Goal: Task Accomplishment & Management: Manage account settings

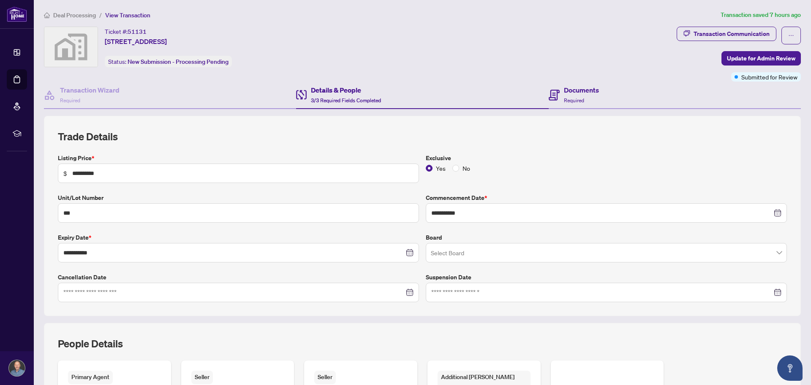
click at [599, 95] on div "Documents Required" at bounding box center [675, 95] width 252 height 27
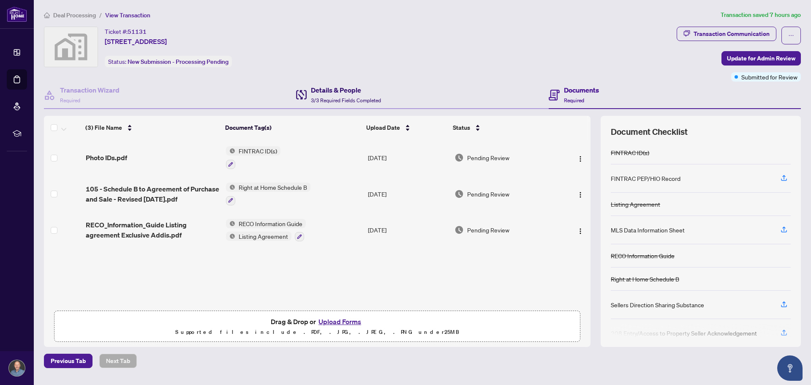
click at [340, 90] on h4 "Details & People" at bounding box center [346, 90] width 70 height 10
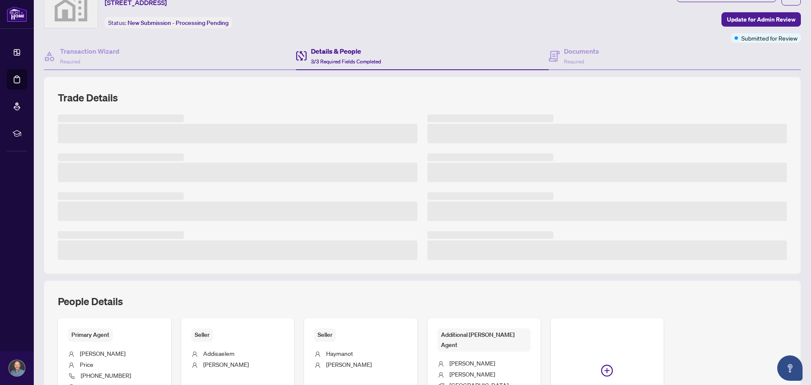
scroll to position [133, 0]
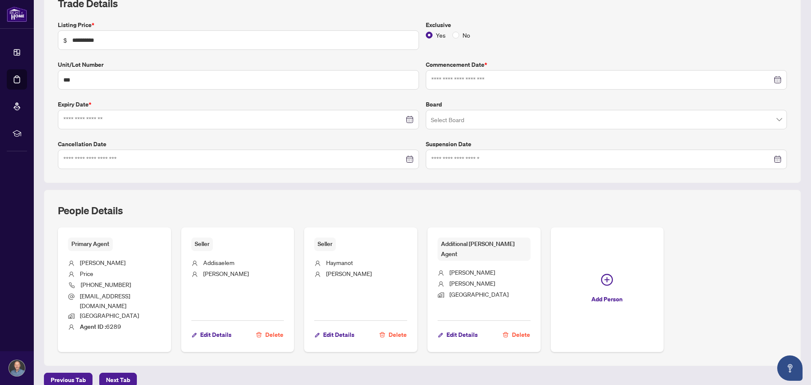
type input "**********"
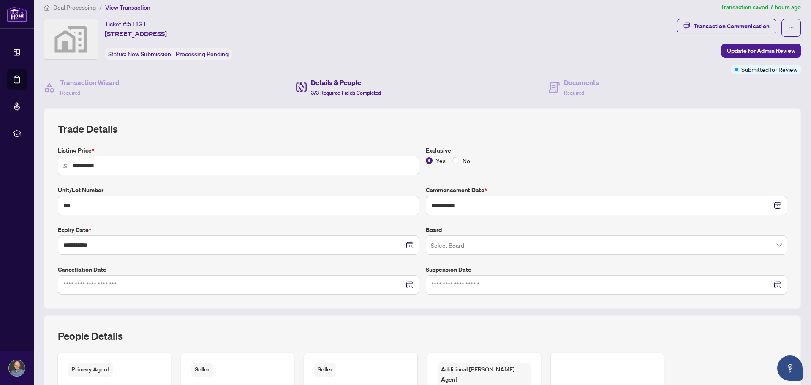
scroll to position [0, 0]
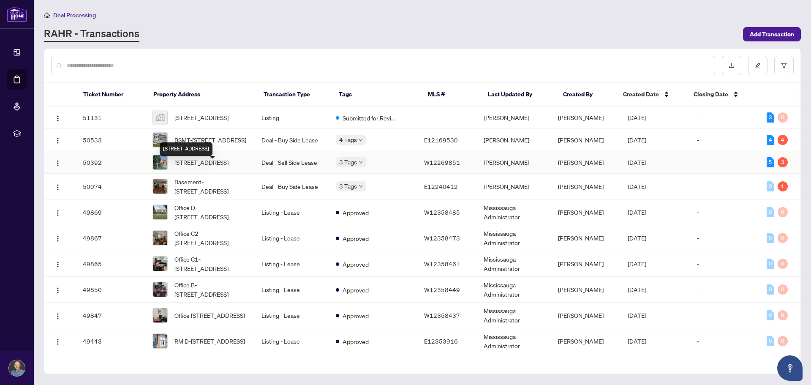
click at [195, 167] on span "[STREET_ADDRESS]" at bounding box center [202, 162] width 54 height 9
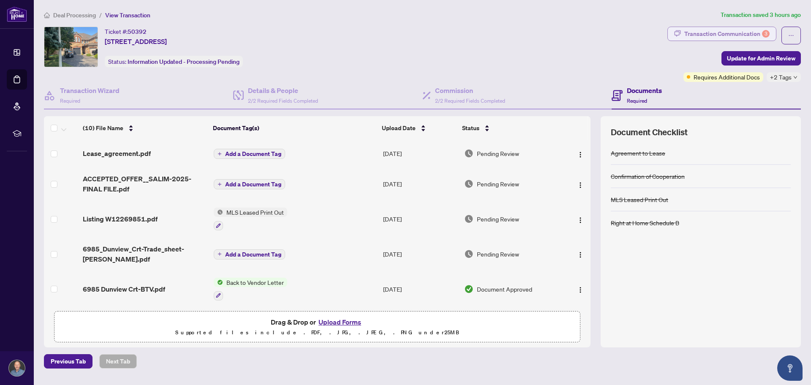
click at [731, 39] on div "Transaction Communication 3" at bounding box center [726, 34] width 85 height 14
type textarea "**********"
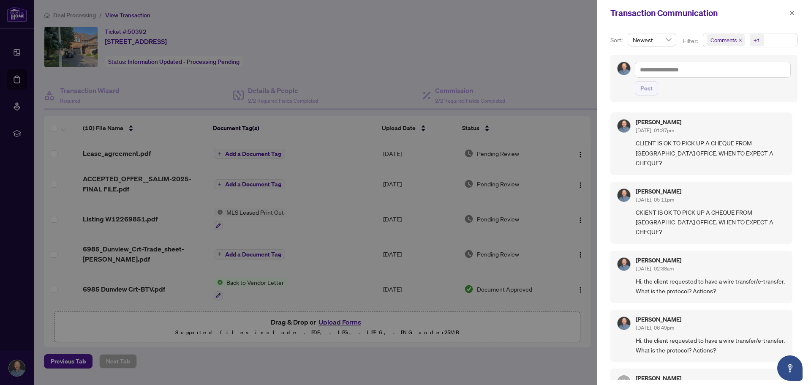
click at [689, 166] on span "CLIENT IS OK TO PICK UP A CHEQUE FROM [GEOGRAPHIC_DATA] OFFICE. WHEN TO EXPECT …" at bounding box center [711, 153] width 150 height 30
click at [794, 12] on icon "close" at bounding box center [792, 13] width 6 height 6
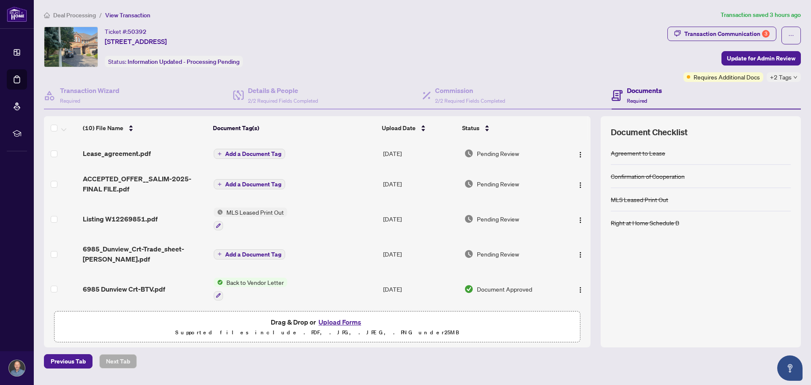
click at [464, 57] on div "Ticket #: 50392 [STREET_ADDRESS] Status: Information Updated - Processing Pendi…" at bounding box center [354, 47] width 620 height 41
click at [389, 33] on div "Ticket #: 50392 [STREET_ADDRESS] Status: Information Updated - Processing Pendi…" at bounding box center [354, 47] width 620 height 41
